Goal: Check status: Check status

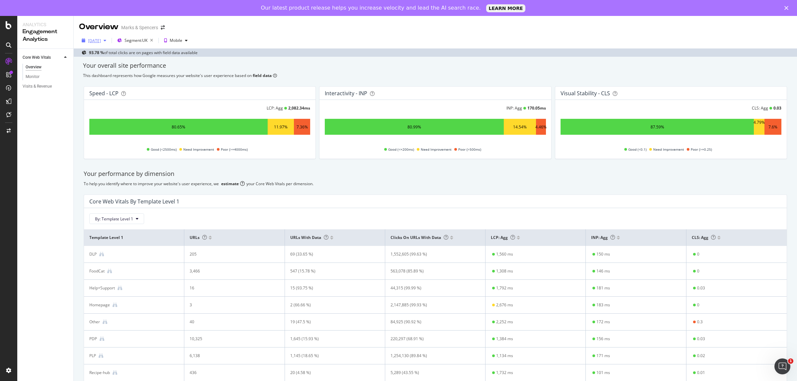
click at [97, 39] on div "[DATE]" at bounding box center [94, 41] width 13 height 6
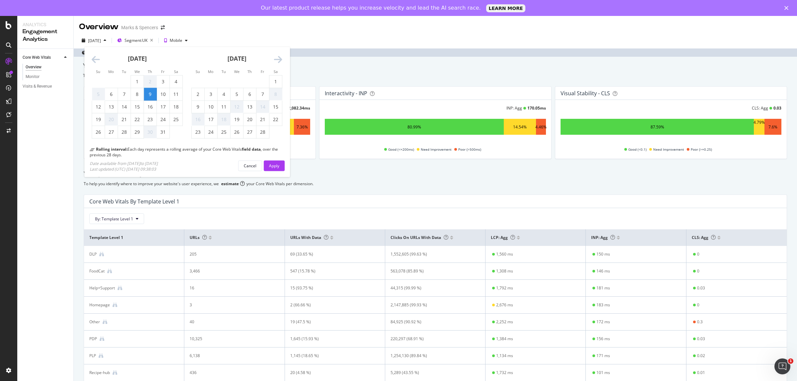
click at [278, 56] on icon "Move forward to switch to the next month." at bounding box center [278, 59] width 8 height 9
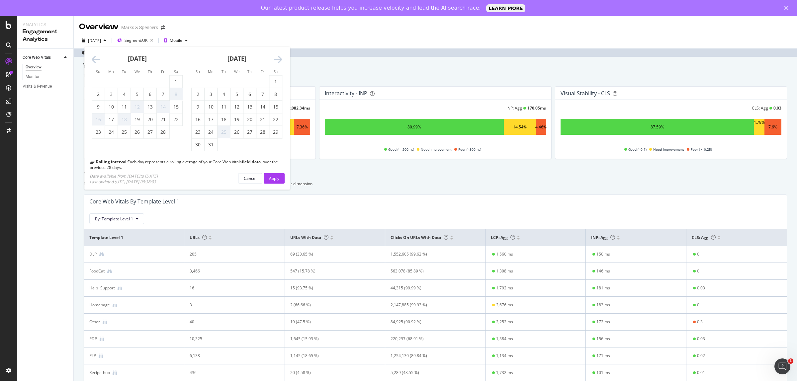
click at [278, 56] on icon "Move forward to switch to the next month." at bounding box center [278, 59] width 8 height 9
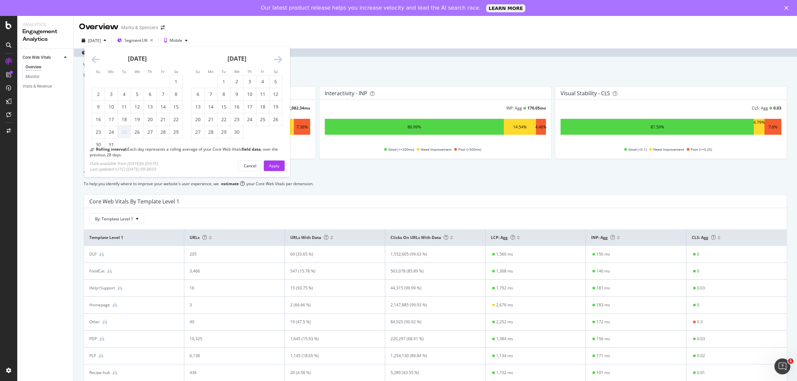
click at [278, 56] on icon "Move forward to switch to the next month." at bounding box center [278, 59] width 8 height 9
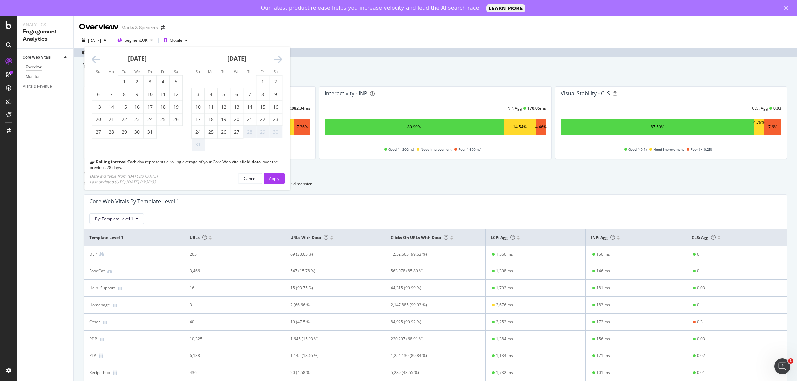
click at [278, 56] on icon "Move forward to switch to the next month." at bounding box center [278, 59] width 8 height 9
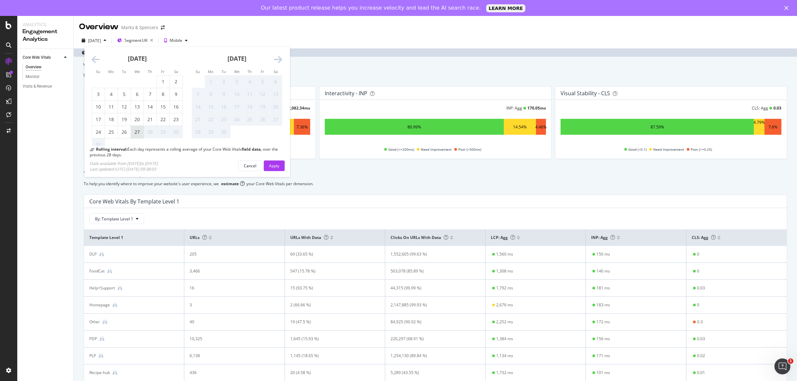
click at [137, 132] on div "27" at bounding box center [137, 132] width 13 height 7
click at [274, 164] on div "Apply" at bounding box center [274, 166] width 10 height 6
